Goal: Navigation & Orientation: Find specific page/section

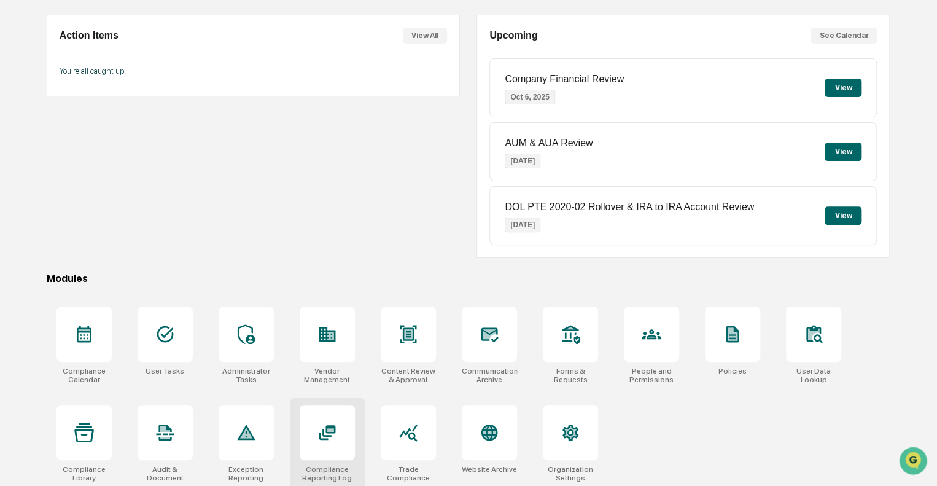
scroll to position [108, 0]
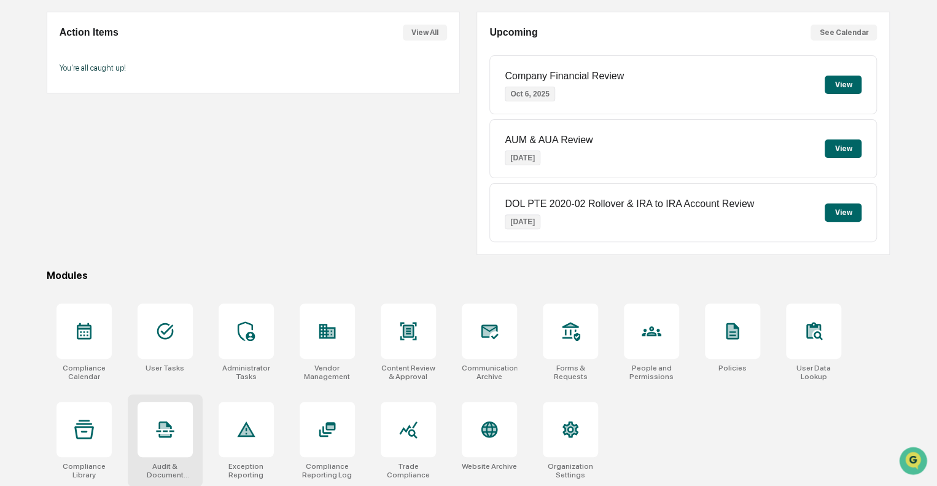
click at [162, 436] on icon at bounding box center [165, 429] width 18 height 17
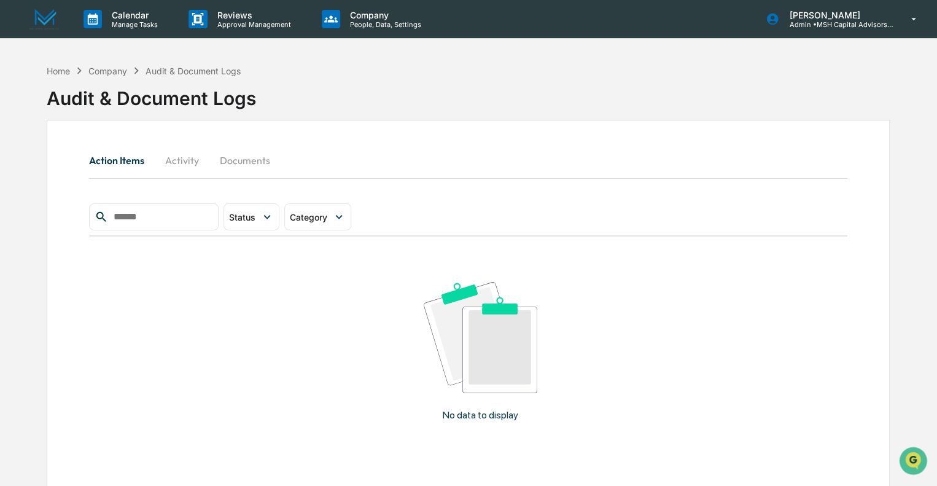
scroll to position [58, 0]
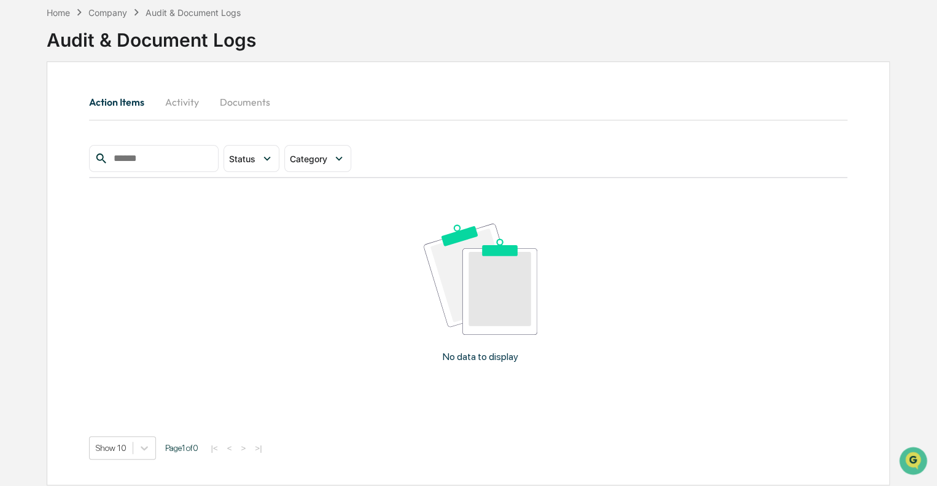
click at [186, 96] on button "Activity" at bounding box center [181, 101] width 55 height 29
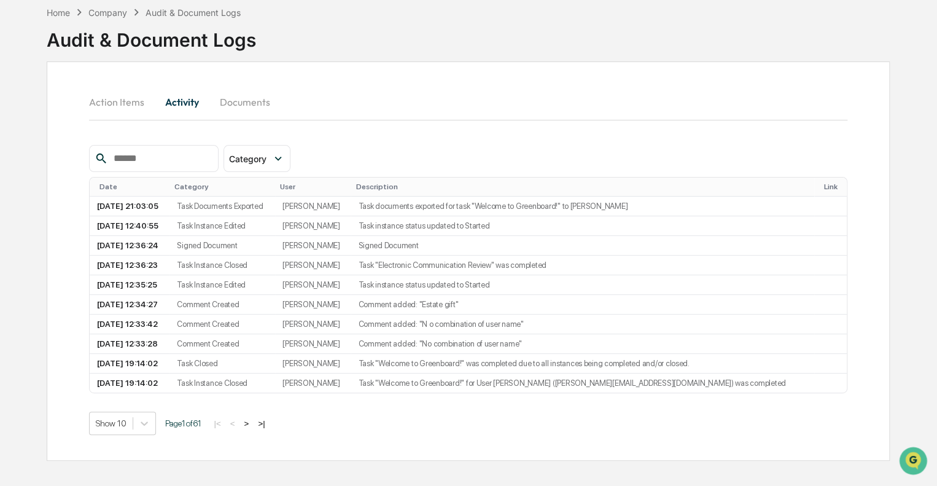
click at [99, 102] on button "Action Items" at bounding box center [121, 101] width 65 height 29
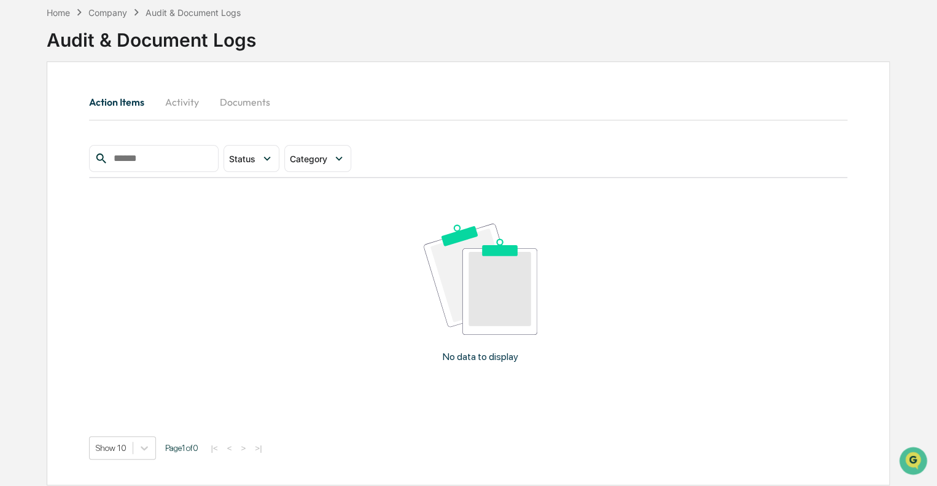
click at [243, 103] on button "Documents" at bounding box center [244, 101] width 70 height 29
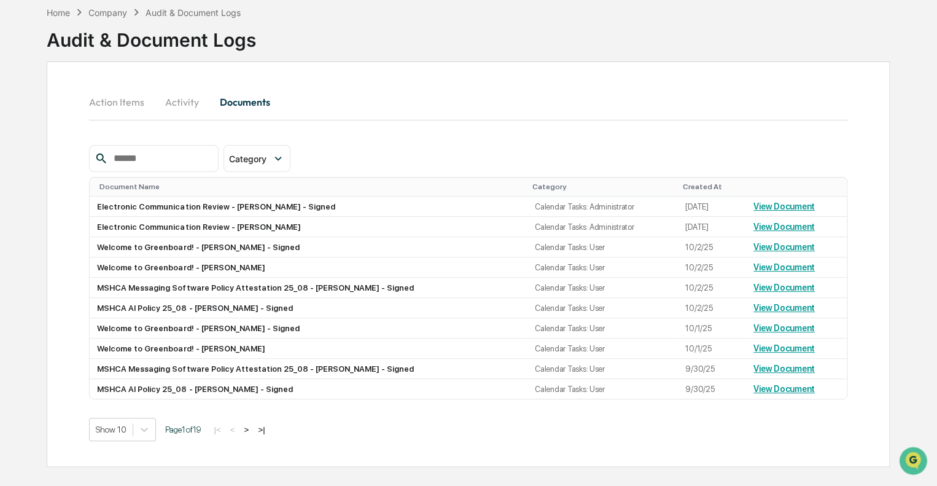
click at [115, 104] on button "Action Items" at bounding box center [121, 101] width 65 height 29
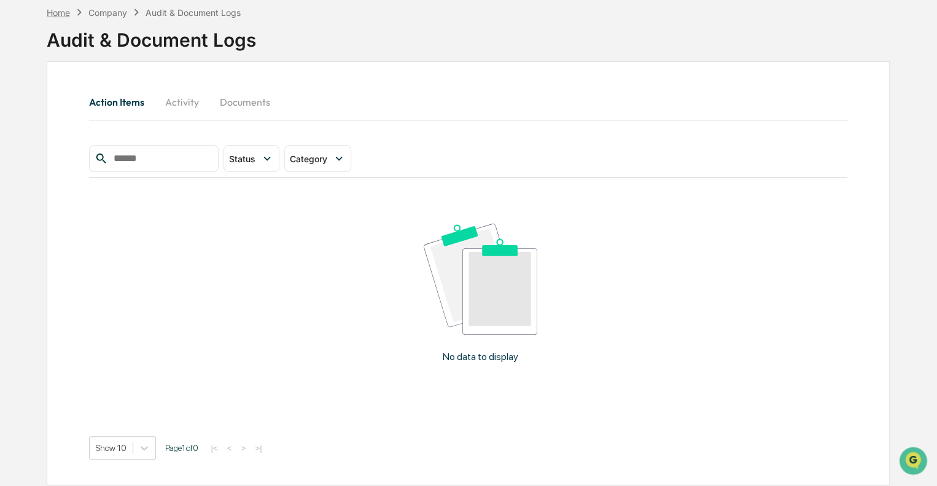
click at [60, 13] on div "Home" at bounding box center [58, 12] width 23 height 10
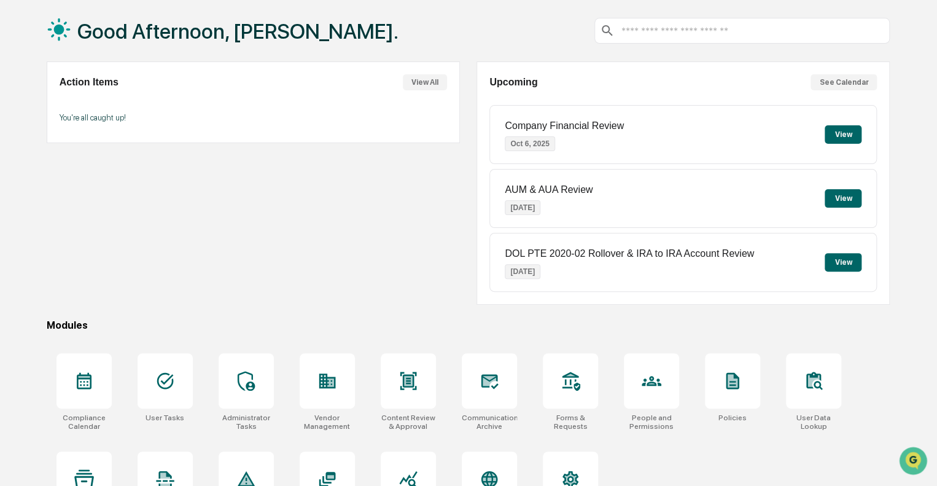
scroll to position [108, 0]
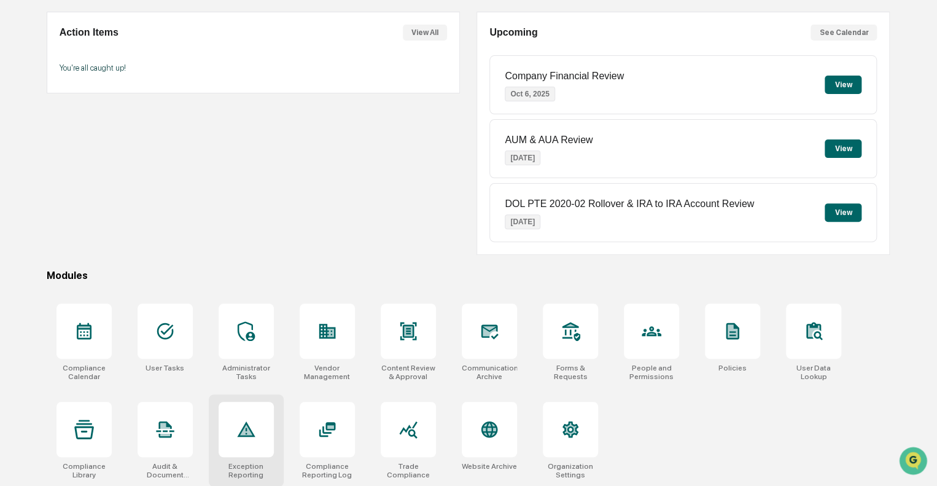
click at [246, 436] on icon at bounding box center [246, 429] width 20 height 20
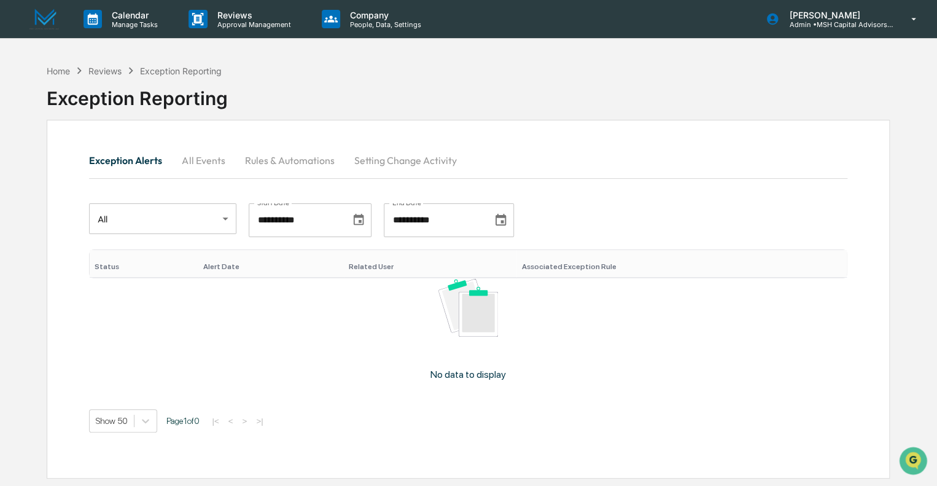
click at [203, 157] on button "All Events" at bounding box center [203, 160] width 63 height 29
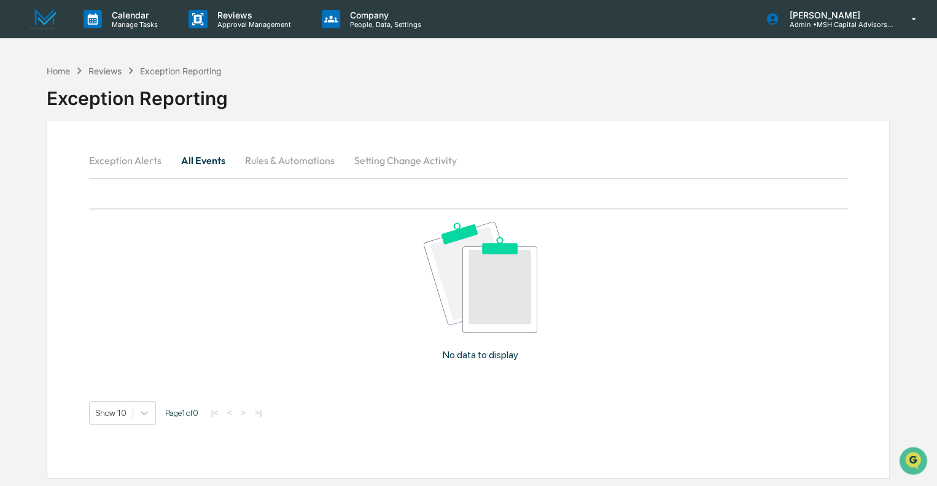
click at [289, 166] on button "Rules & Automations" at bounding box center [289, 160] width 109 height 29
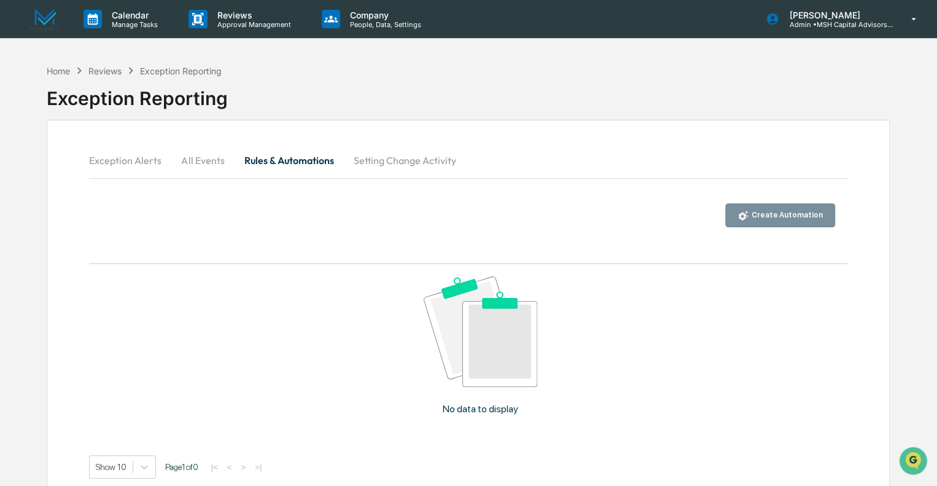
click at [392, 163] on button "Setting Change Activity" at bounding box center [404, 160] width 122 height 29
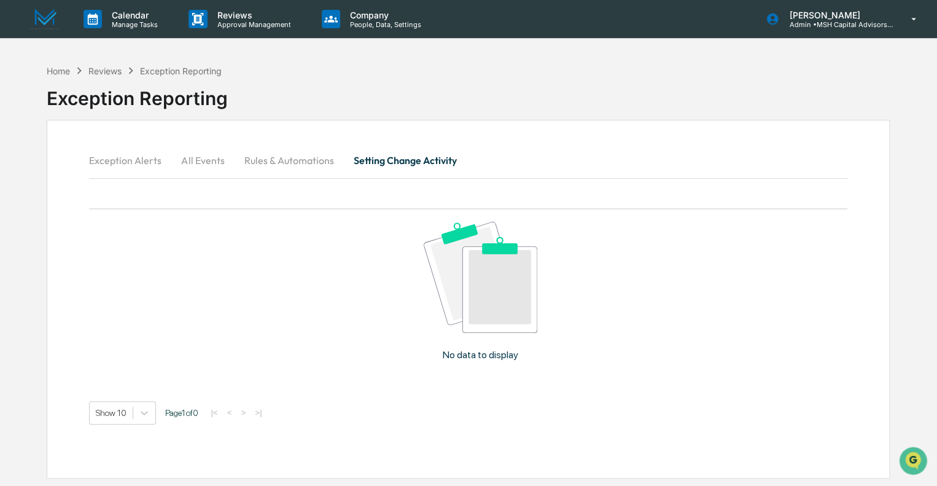
click at [130, 159] on button "Exception Alerts" at bounding box center [130, 160] width 82 height 29
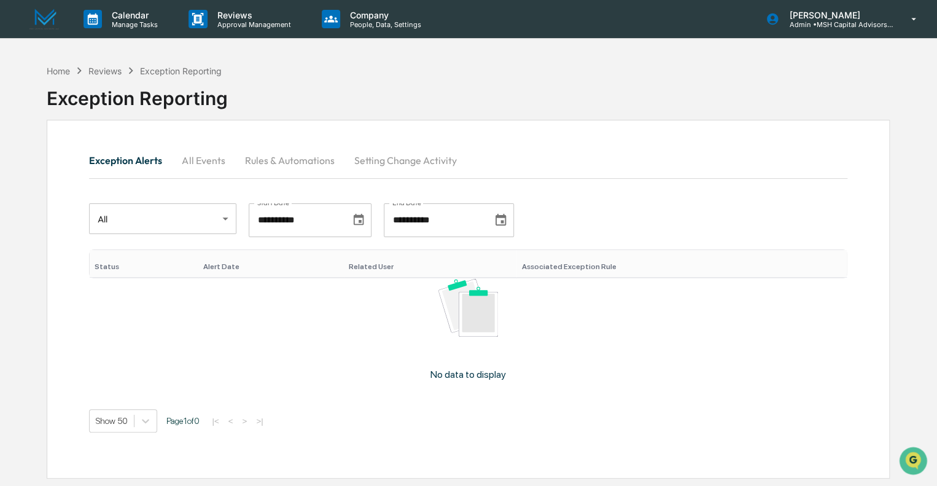
click at [105, 69] on div "Reviews" at bounding box center [104, 71] width 33 height 10
click at [59, 69] on div "Home" at bounding box center [58, 71] width 23 height 10
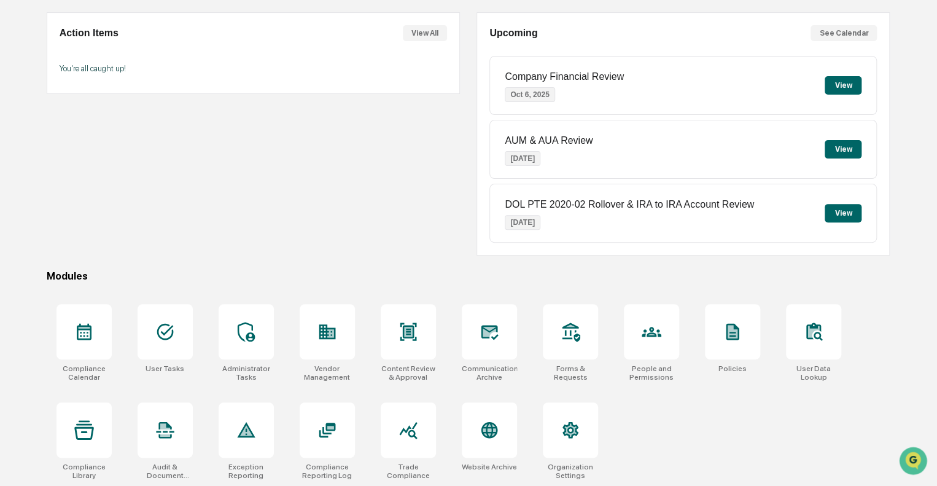
scroll to position [108, 0]
click at [815, 327] on icon at bounding box center [813, 331] width 12 height 12
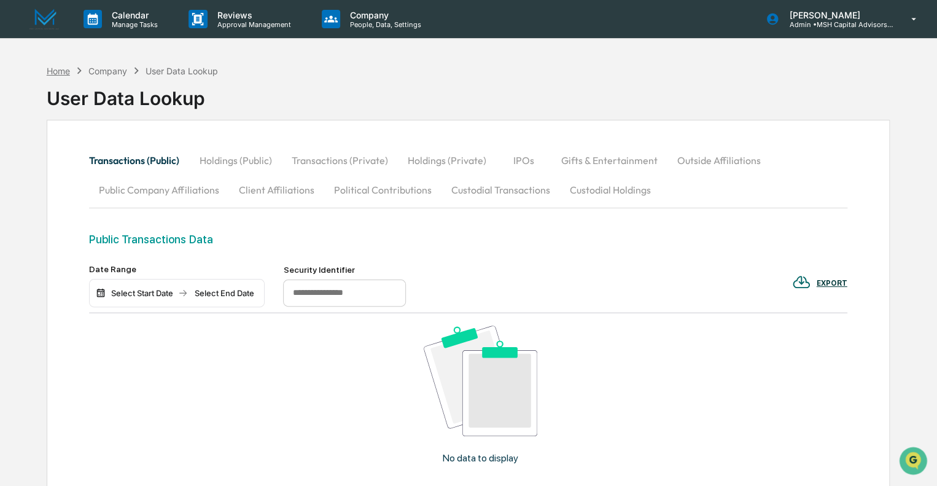
click at [52, 69] on div "Home" at bounding box center [58, 71] width 23 height 10
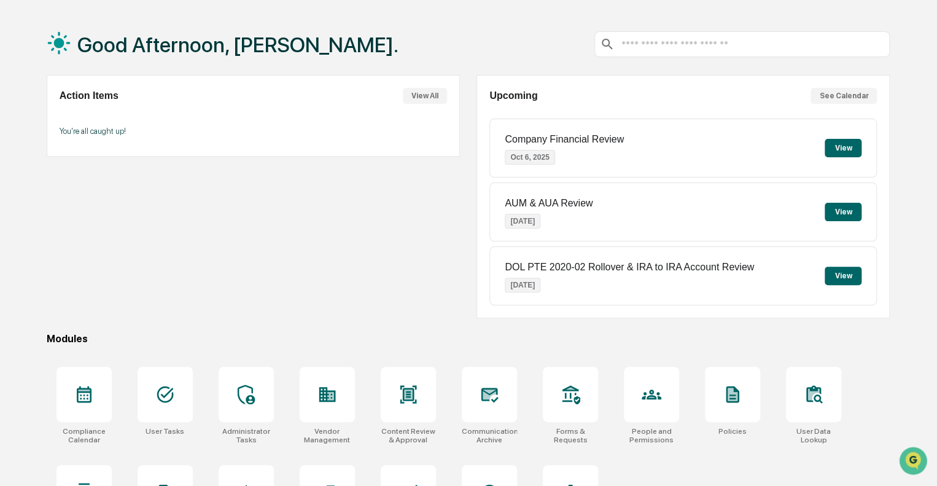
scroll to position [108, 0]
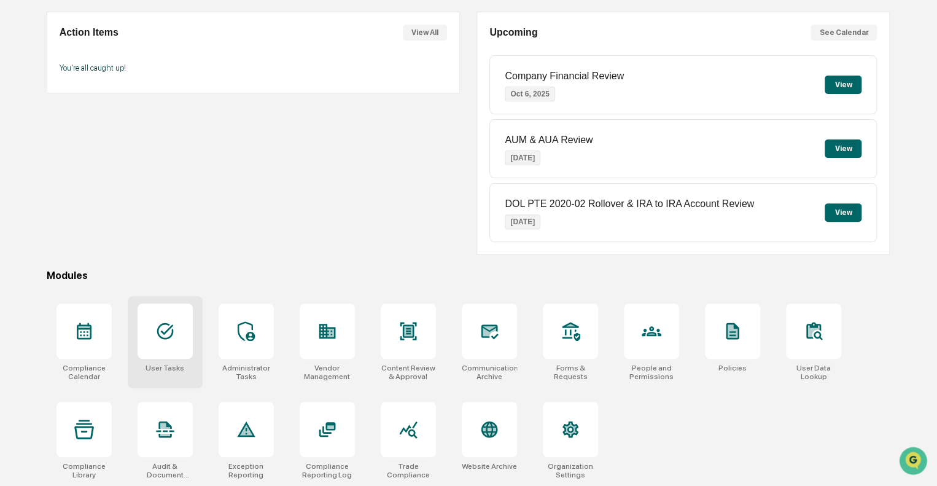
click at [174, 332] on div at bounding box center [165, 330] width 55 height 55
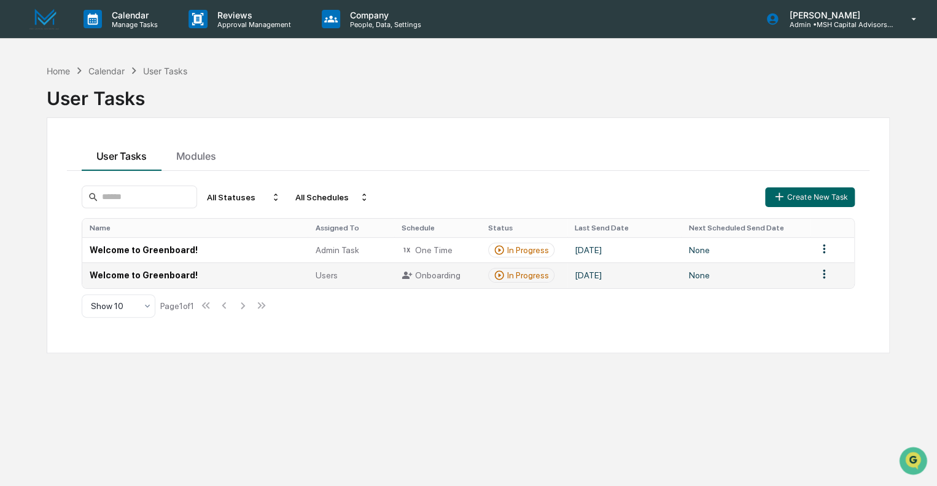
click at [158, 273] on td "Welcome to Greenboard!" at bounding box center [195, 274] width 226 height 25
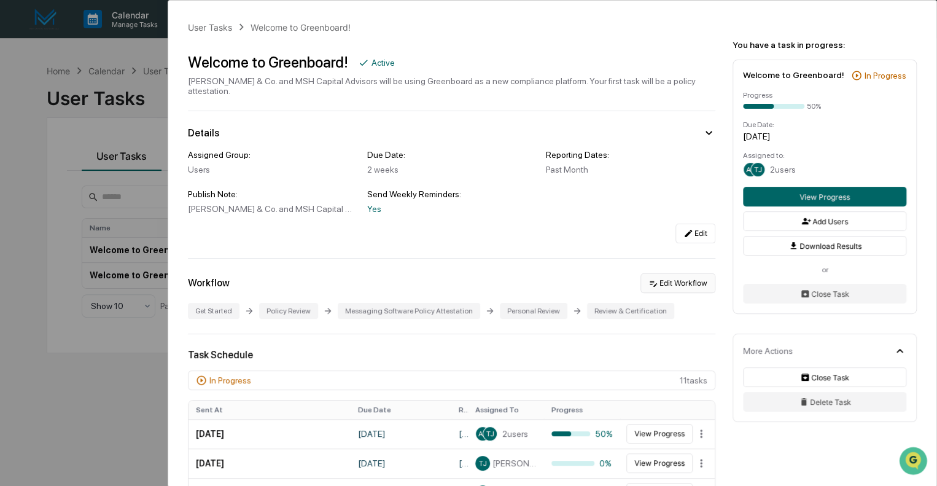
click at [680, 274] on button "Edit Workflow" at bounding box center [677, 283] width 75 height 20
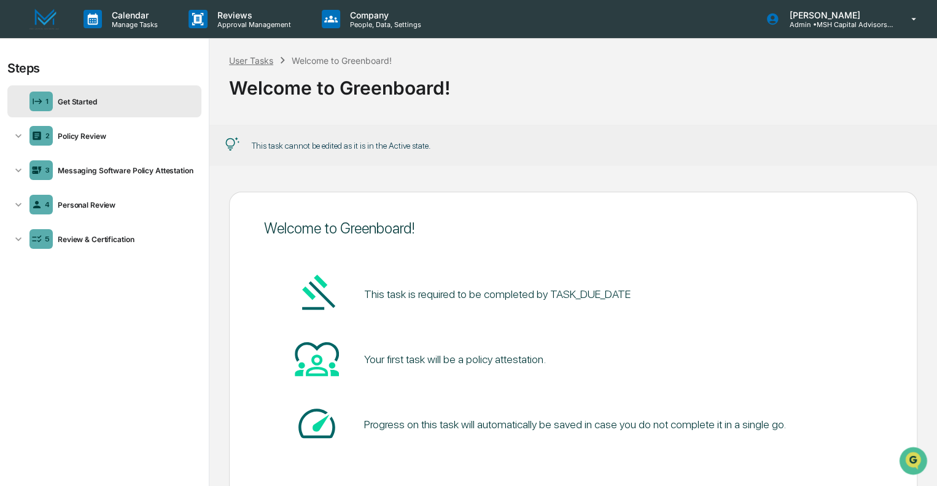
click at [251, 58] on div "User Tasks" at bounding box center [251, 60] width 44 height 10
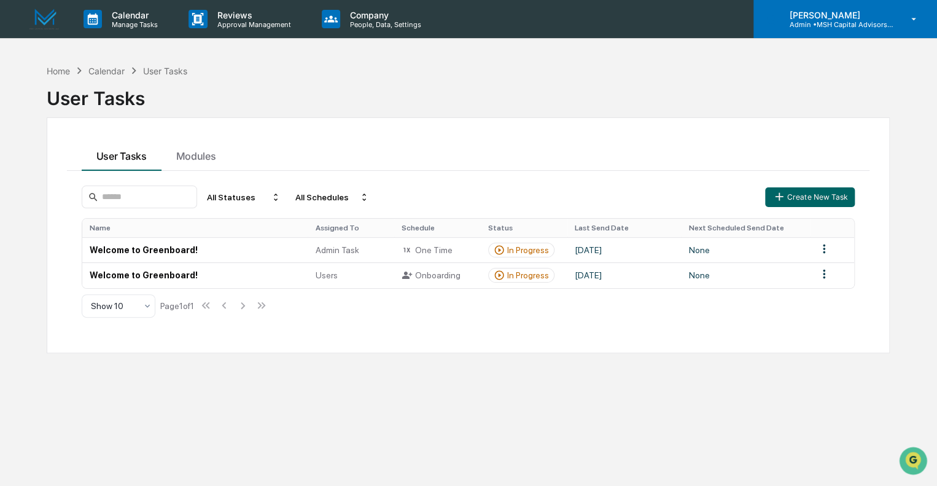
click at [825, 17] on p "[PERSON_NAME]" at bounding box center [836, 15] width 114 height 10
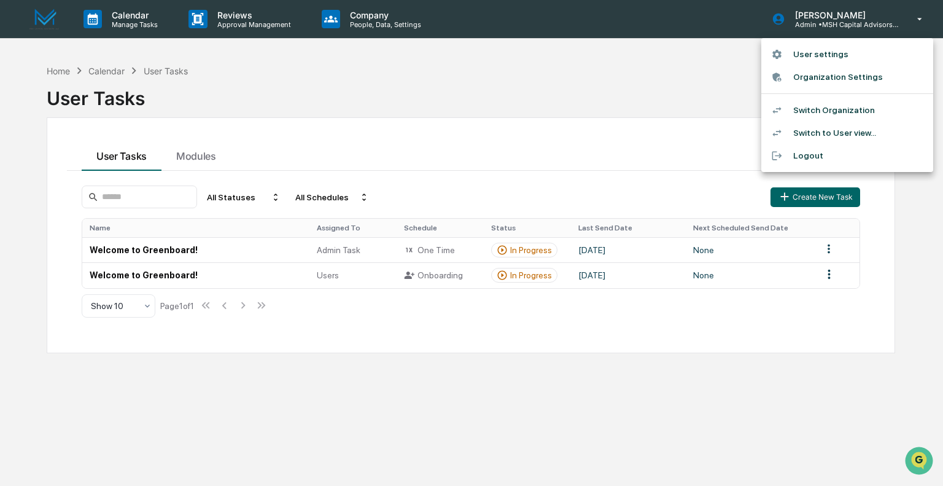
click at [821, 104] on li "Switch Organization" at bounding box center [847, 110] width 172 height 23
